Goal: Information Seeking & Learning: Learn about a topic

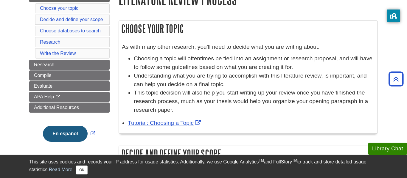
scroll to position [86, 0]
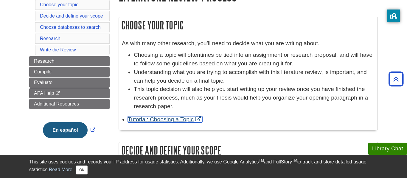
click at [147, 119] on link "Tutorial: Choosing a Topic" at bounding box center [165, 119] width 74 height 6
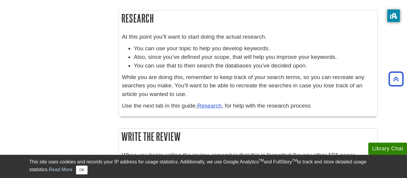
scroll to position [417, 0]
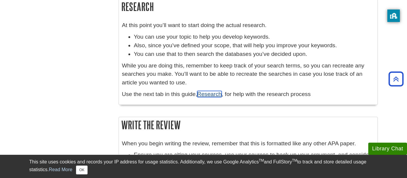
click at [211, 95] on link "Research" at bounding box center [209, 94] width 24 height 6
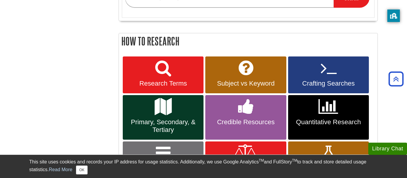
scroll to position [202, 0]
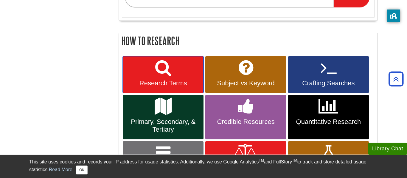
click at [177, 78] on link "Research Terms" at bounding box center [163, 74] width 81 height 37
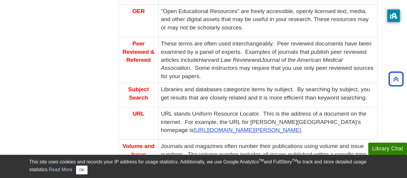
scroll to position [431, 0]
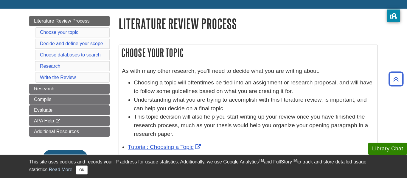
scroll to position [58, 0]
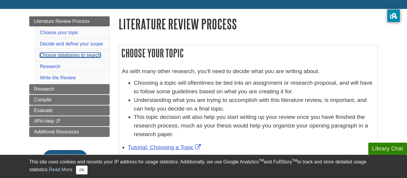
click at [76, 57] on link "Choose databases to search" at bounding box center [70, 55] width 61 height 5
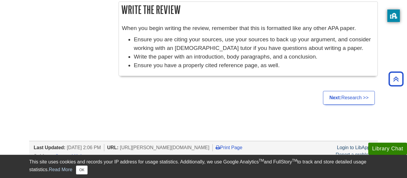
scroll to position [533, 0]
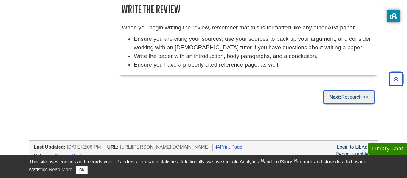
click at [365, 98] on link "Next: Research >>" at bounding box center [349, 98] width 52 height 14
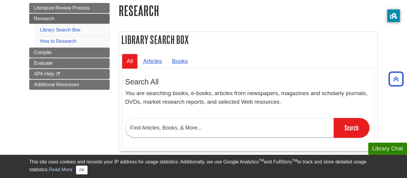
scroll to position [70, 0]
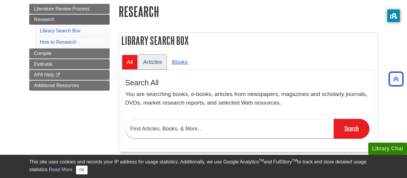
click at [158, 60] on link "Articles" at bounding box center [152, 62] width 28 height 15
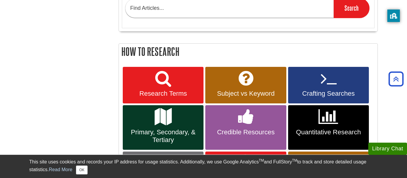
scroll to position [183, 0]
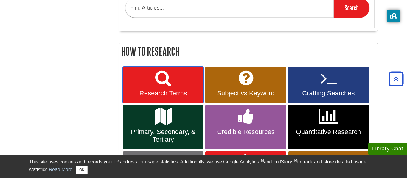
click at [169, 82] on icon at bounding box center [163, 78] width 16 height 17
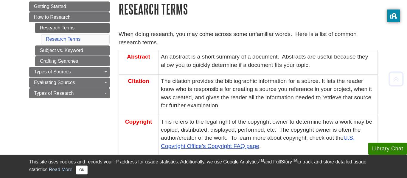
scroll to position [78, 0]
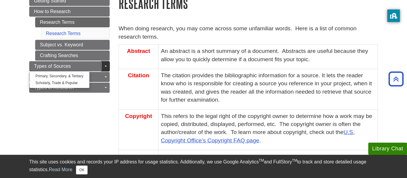
click at [103, 68] on link "Toggle Dropdown" at bounding box center [105, 66] width 8 height 10
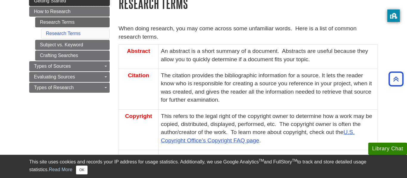
click at [81, 1] on link "Getting Started" at bounding box center [69, 1] width 80 height 10
